Goal: Information Seeking & Learning: Learn about a topic

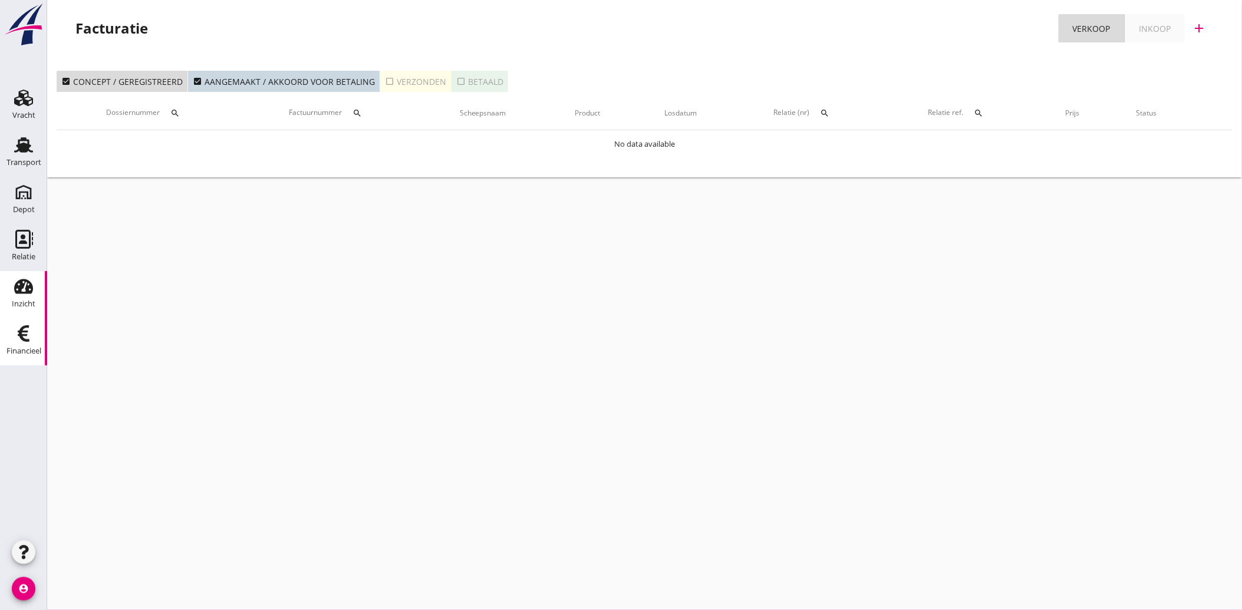
click at [19, 297] on div "Inzicht" at bounding box center [24, 304] width 24 height 17
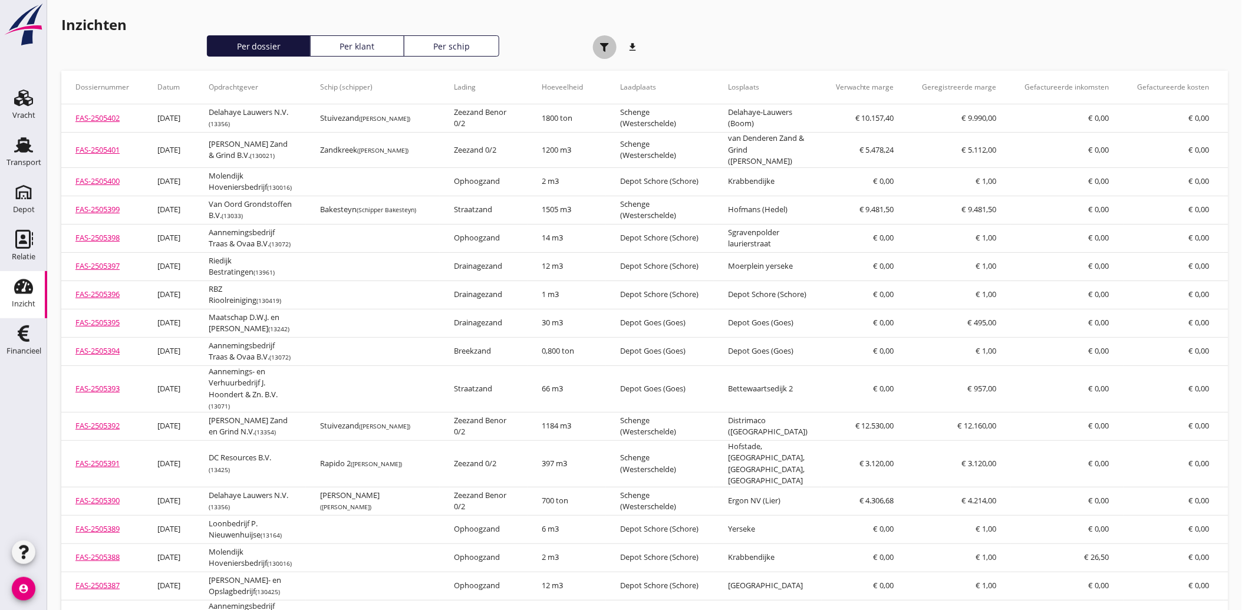
click at [609, 48] on icon "button" at bounding box center [604, 47] width 9 height 9
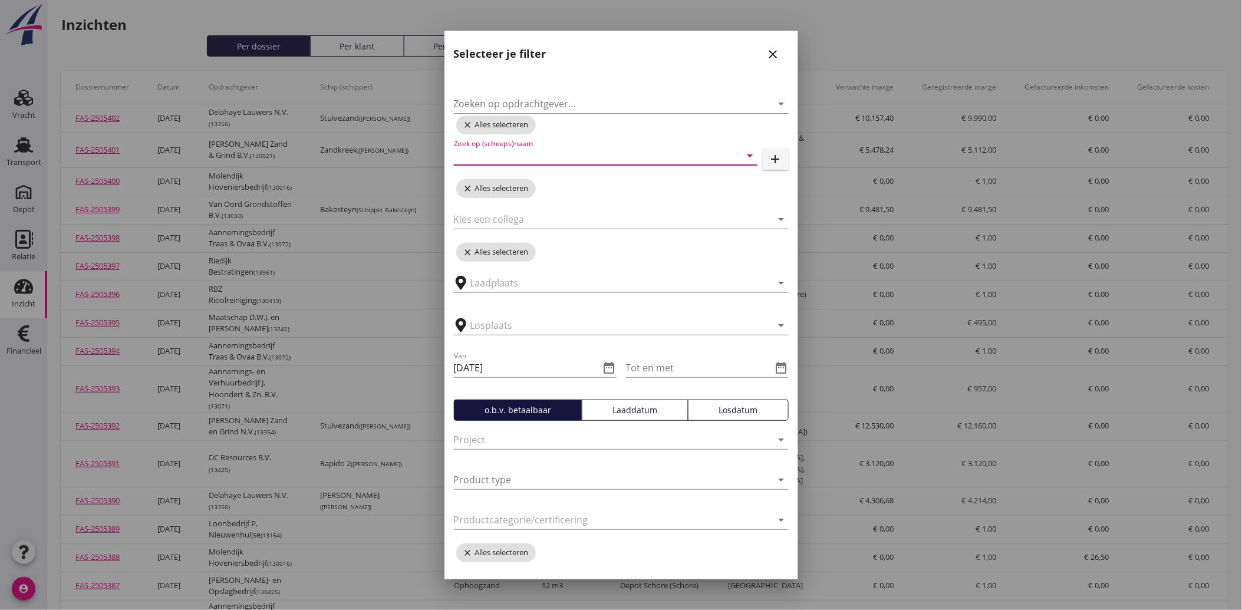
click at [533, 149] on input "Zoek op (scheeps)naam" at bounding box center [589, 155] width 271 height 19
click at [563, 99] on input "Zoeken op opdrachtgever..." at bounding box center [605, 103] width 302 height 19
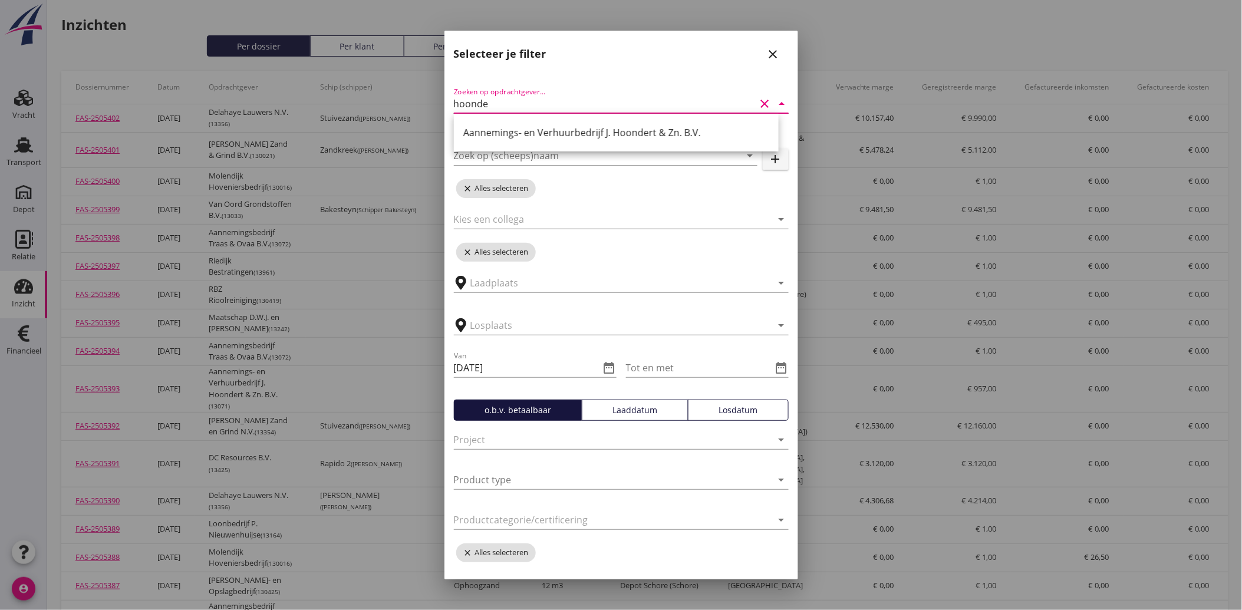
type input "hoonder"
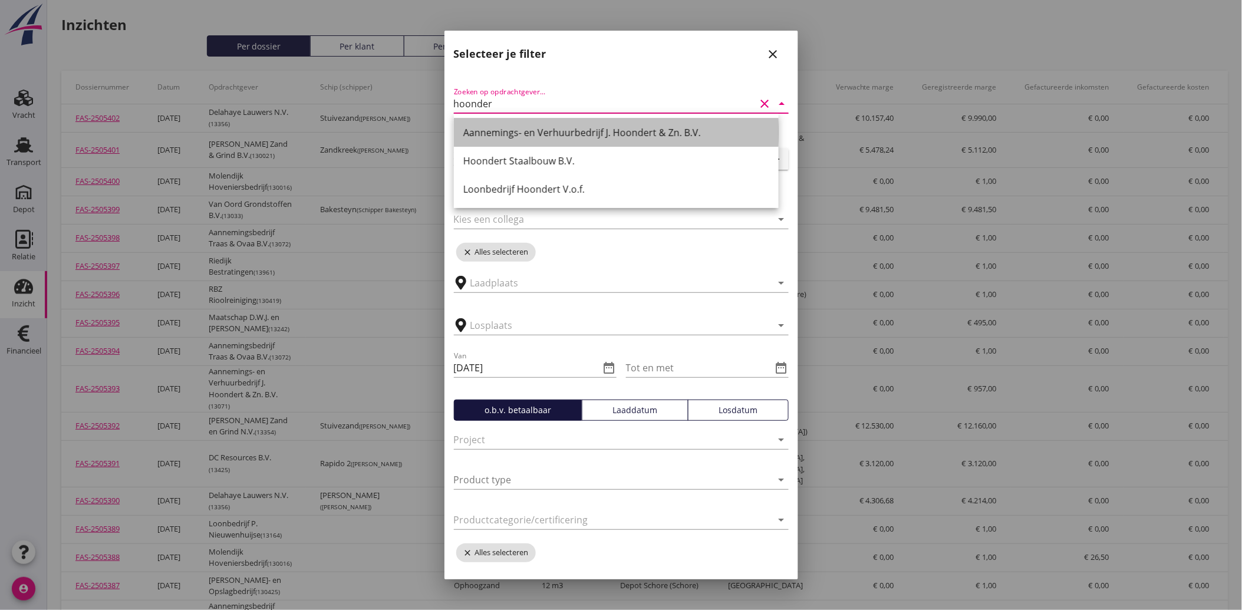
click at [550, 130] on div "Aannemings- en Verhuurbedrijf J. Hoondert & Zn. B.V." at bounding box center [616, 133] width 306 height 14
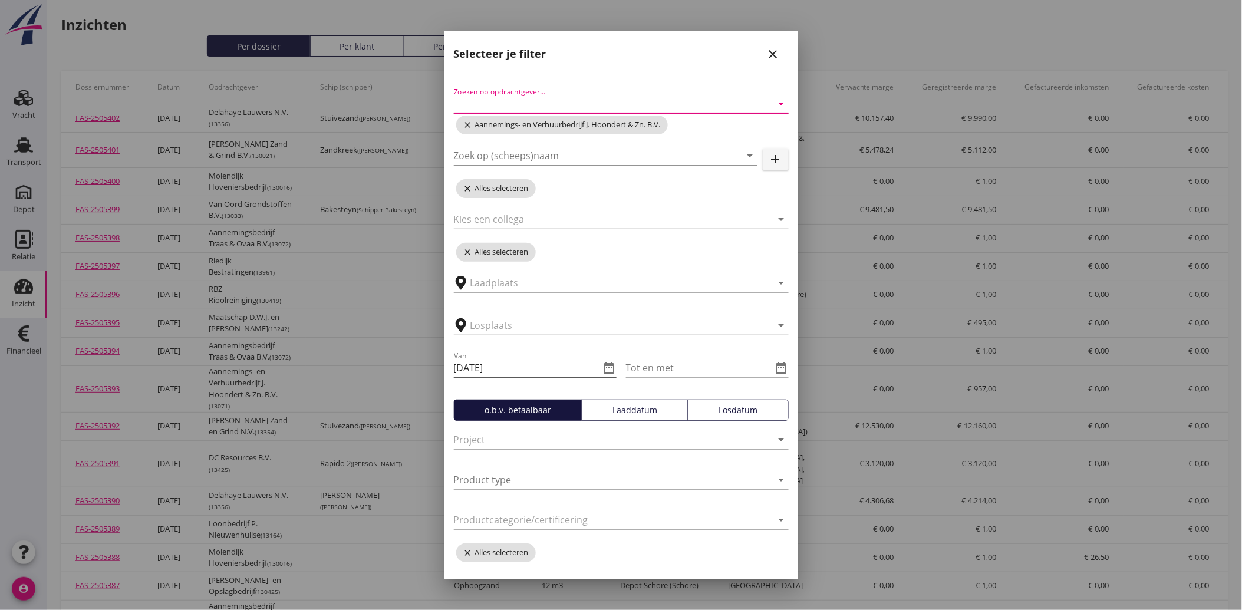
click at [603, 366] on icon "date_range" at bounding box center [610, 368] width 14 height 14
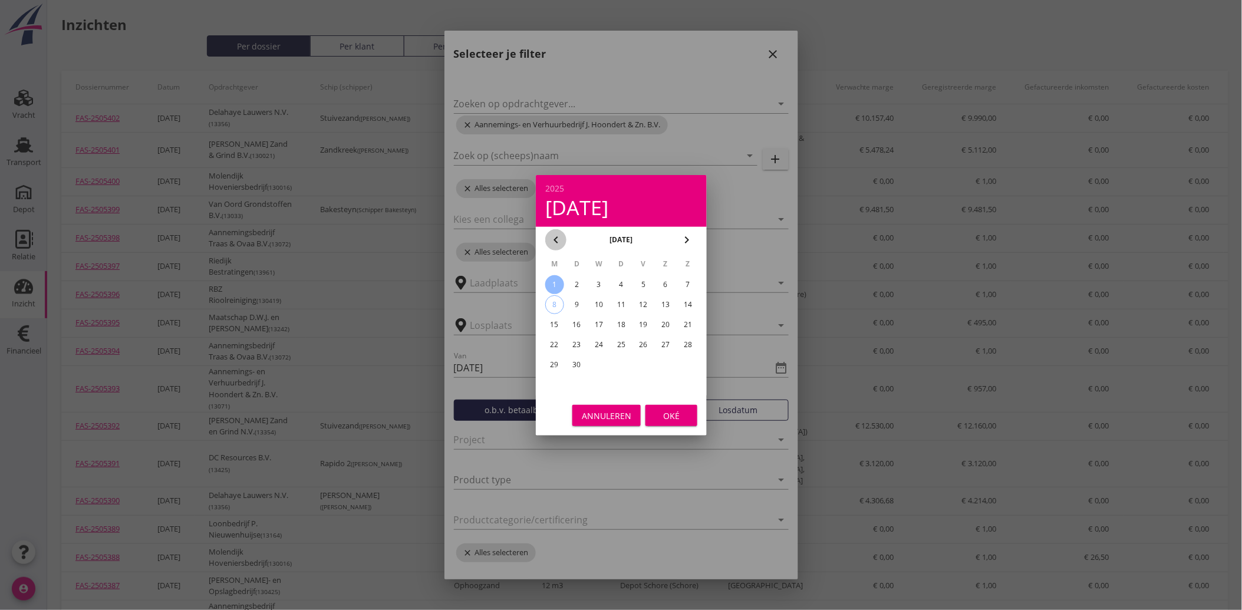
click at [558, 239] on icon "chevron_left" at bounding box center [556, 240] width 14 height 14
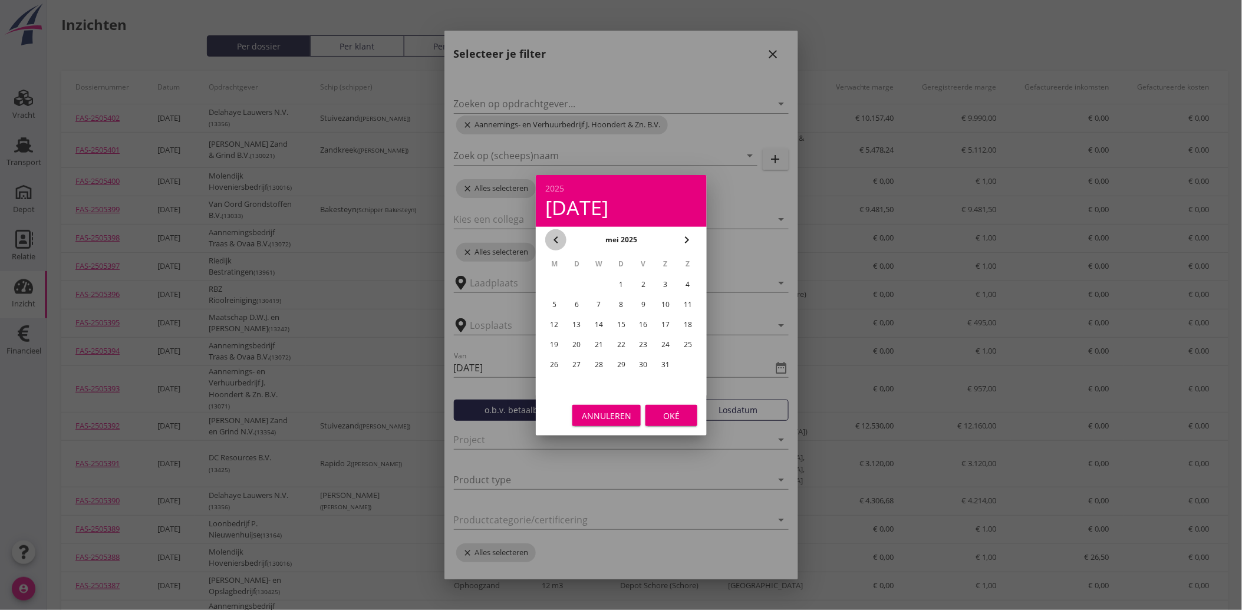
click at [558, 239] on icon "chevron_left" at bounding box center [556, 240] width 14 height 14
click at [597, 283] on div "1" at bounding box center [599, 284] width 19 height 19
type input "[DATE]"
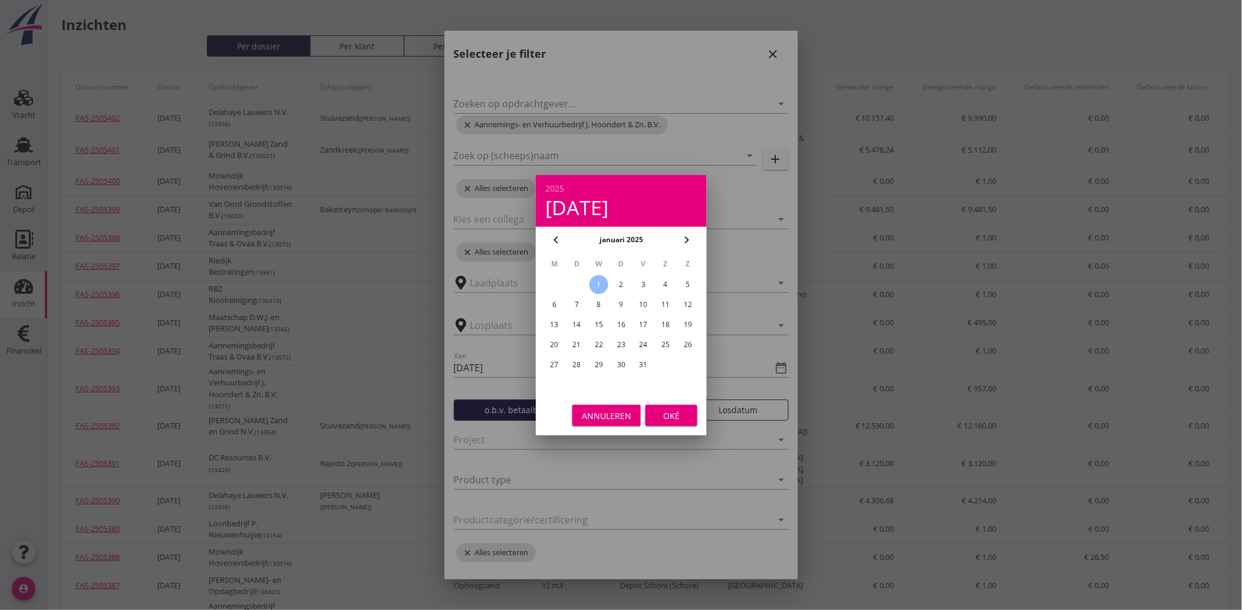
click at [669, 412] on div "Oké" at bounding box center [671, 415] width 33 height 12
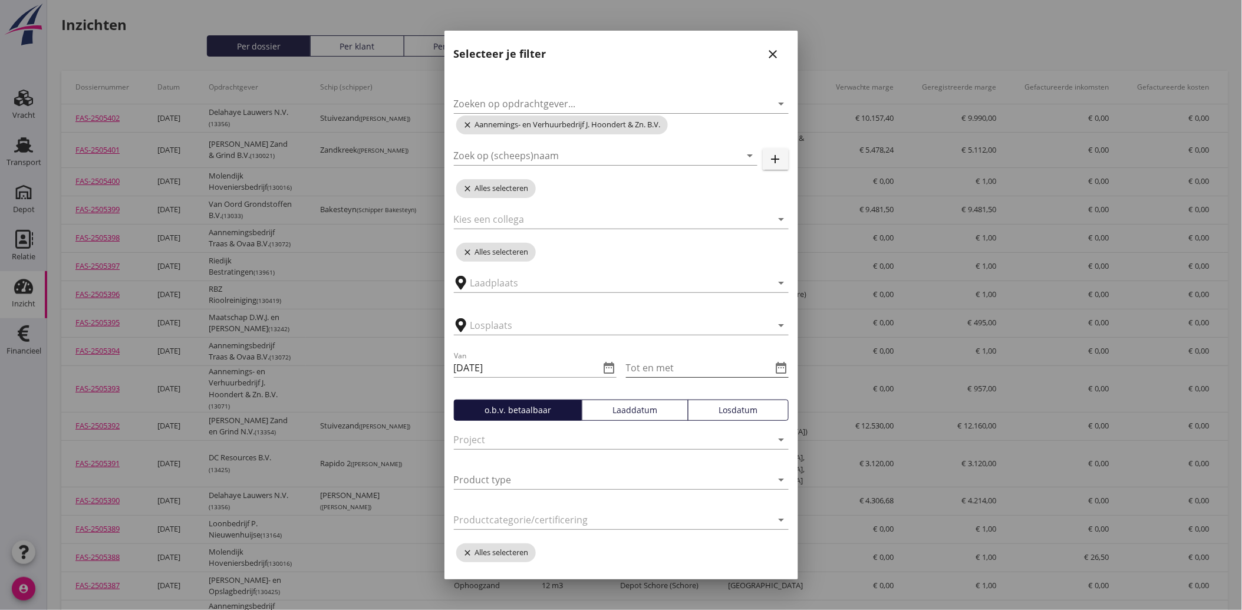
click at [775, 367] on icon "date_range" at bounding box center [782, 368] width 14 height 14
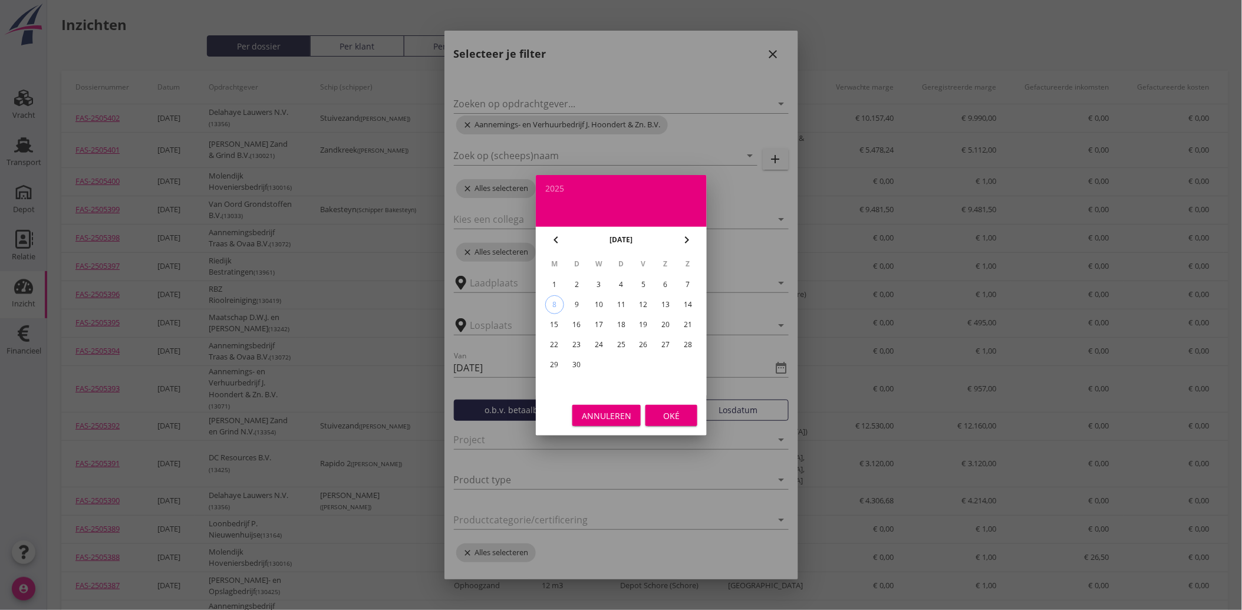
click at [647, 287] on div "5" at bounding box center [643, 284] width 19 height 19
type input "[DATE]"
click at [660, 408] on button "Oké" at bounding box center [672, 415] width 52 height 21
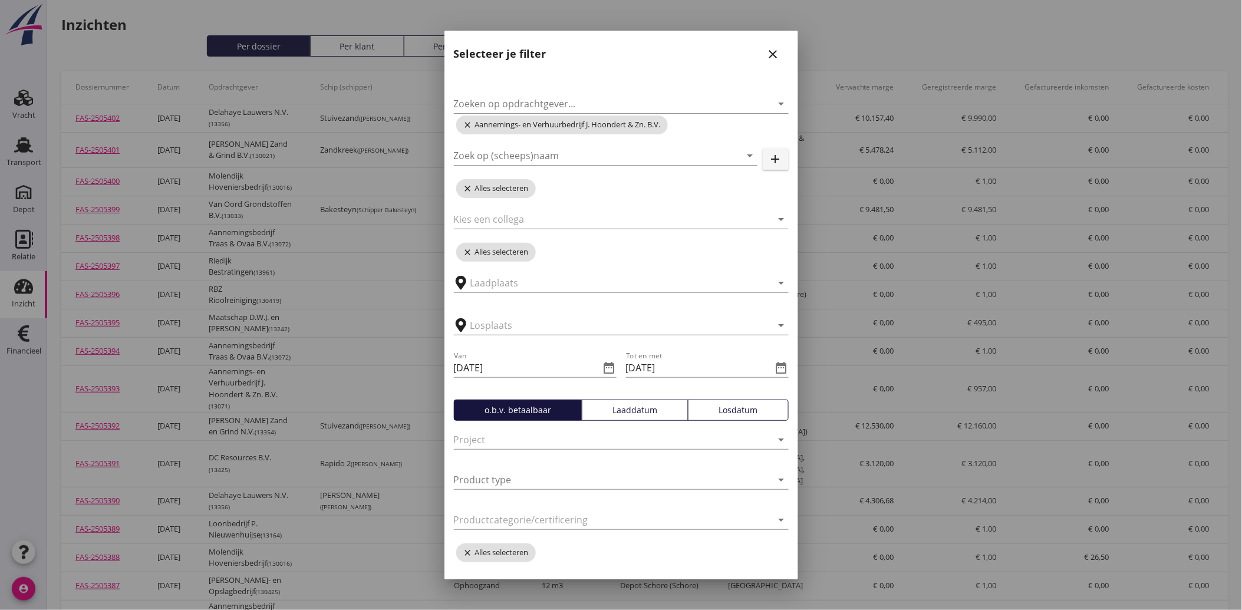
click at [636, 409] on div "Laaddatum" at bounding box center [635, 410] width 96 height 12
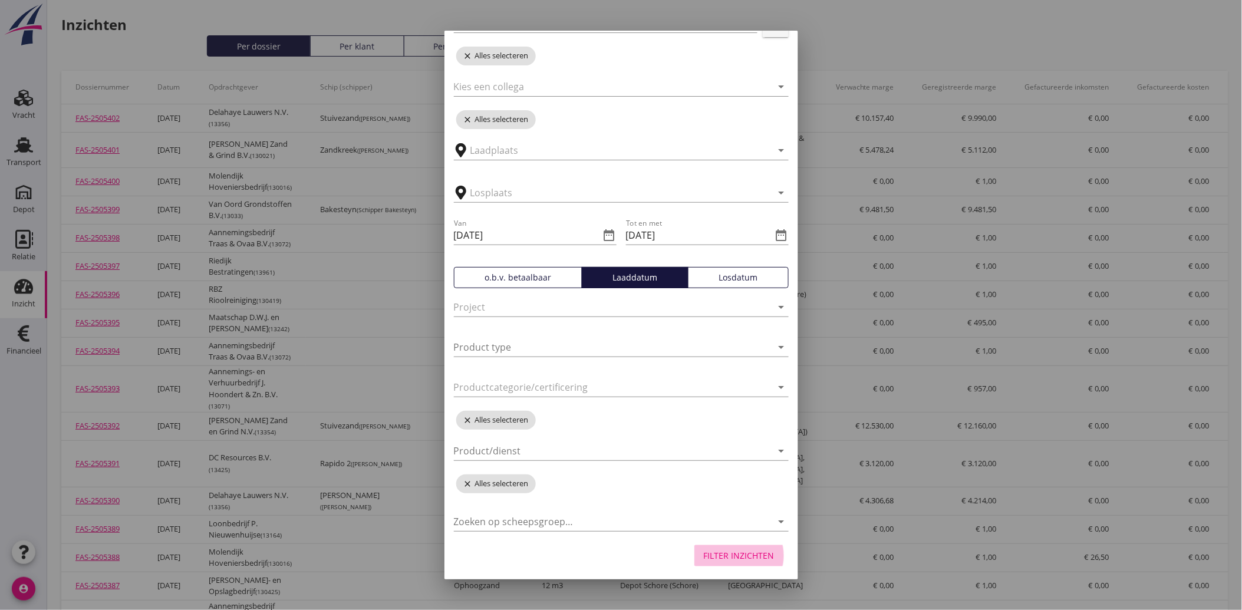
click at [716, 552] on div "Filter inzichten" at bounding box center [739, 556] width 71 height 12
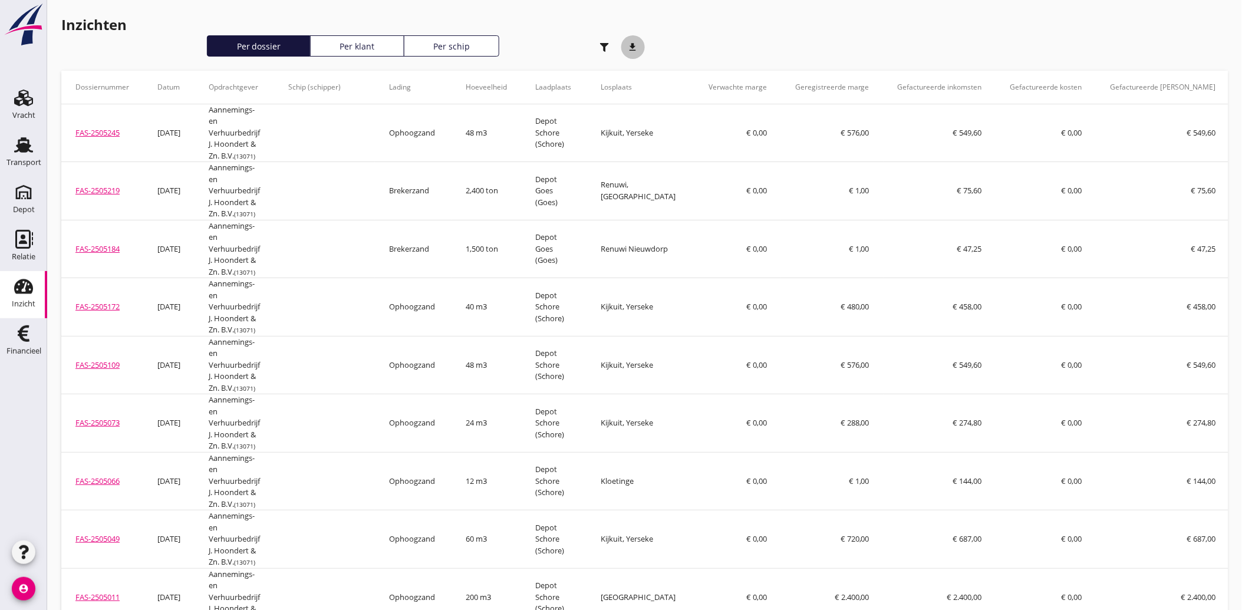
click at [633, 40] on icon "download" at bounding box center [633, 47] width 24 height 24
